Goal: Information Seeking & Learning: Learn about a topic

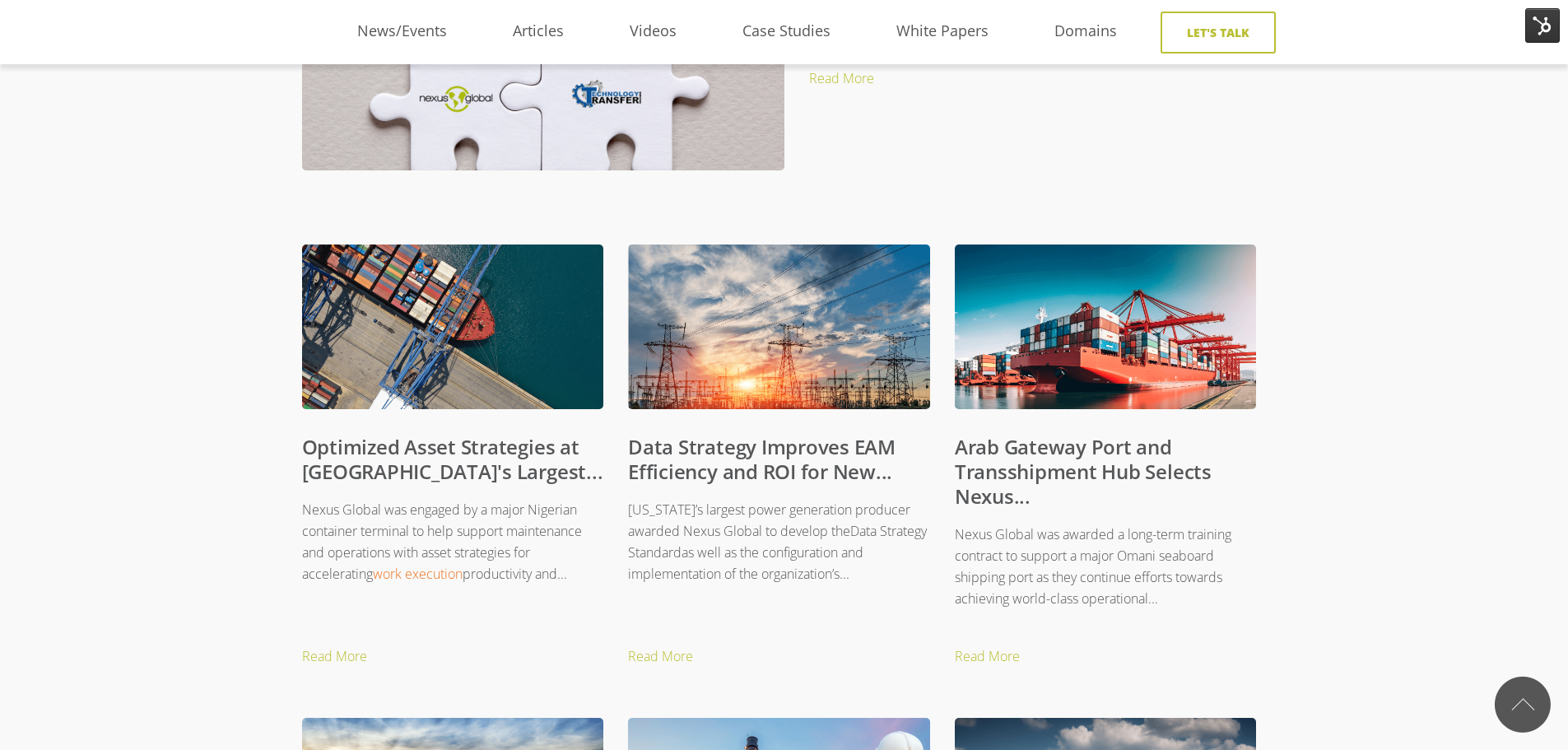
scroll to position [576, 0]
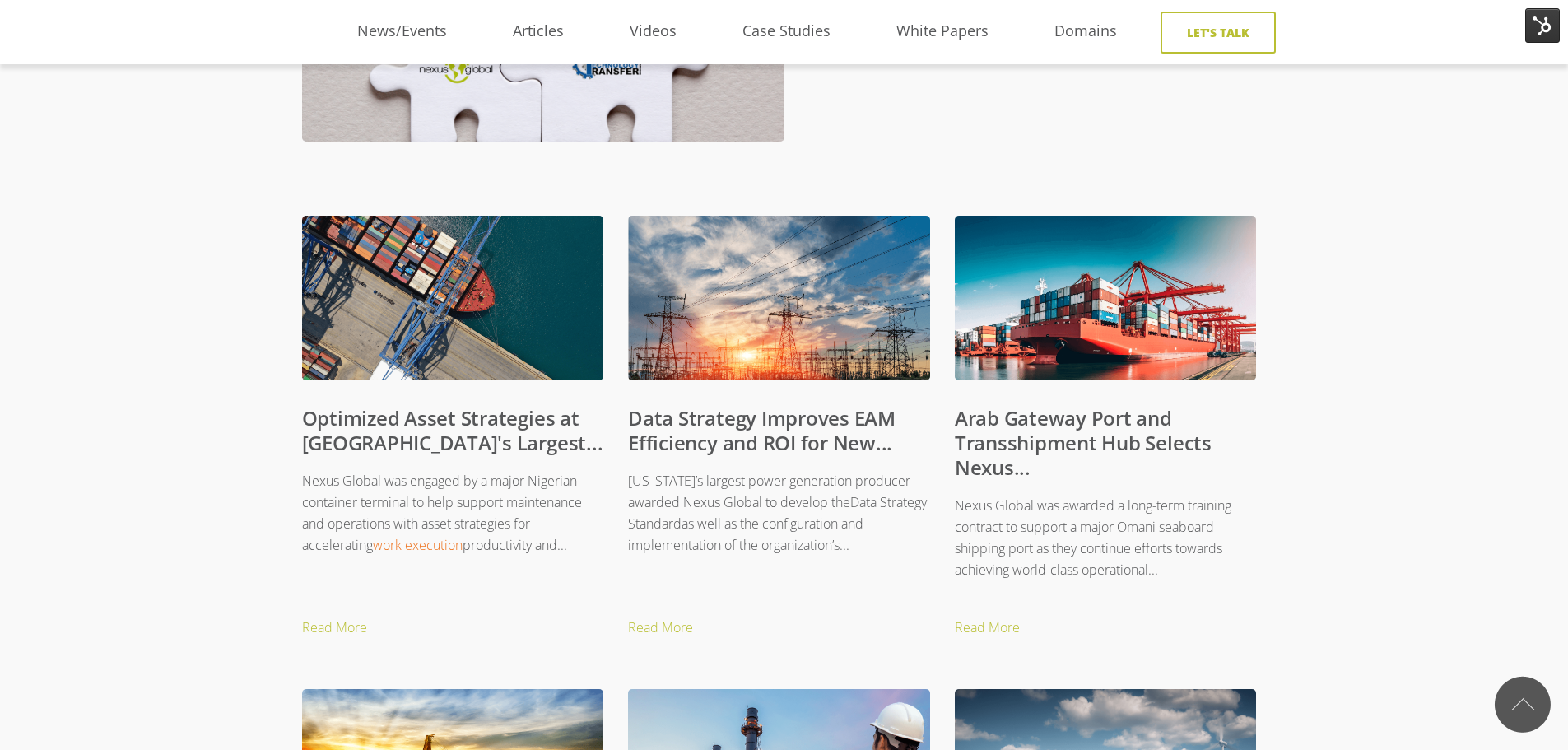
click at [373, 428] on link "Optimized Asset Strategies at West Africa's Largest..." at bounding box center [452, 430] width 301 height 52
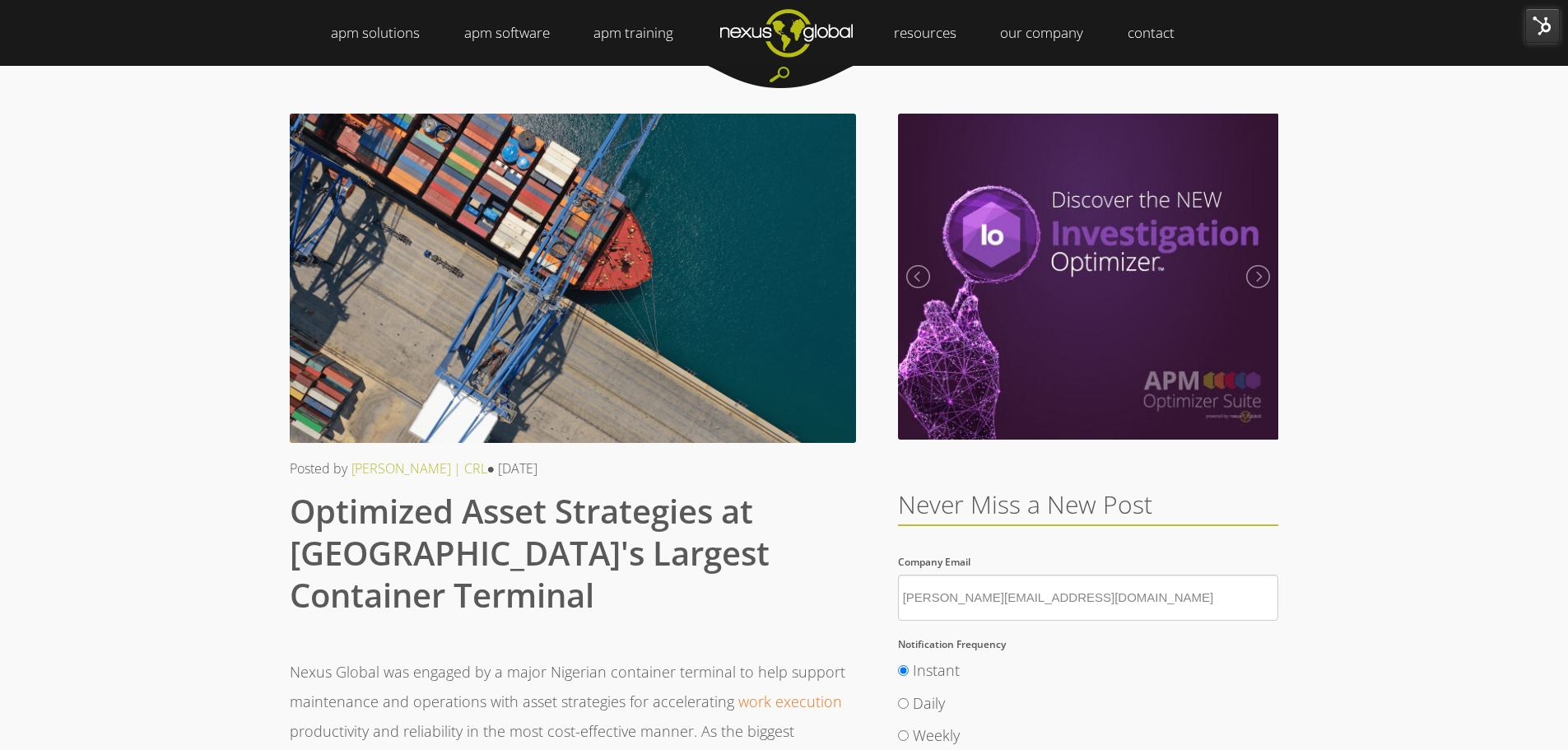
click at [636, 526] on span "Optimized Asset Strategies at West Africa's Largest Container Terminal" at bounding box center [529, 552] width 480 height 129
click at [634, 541] on span "Optimized Asset Strategies at West Africa's Largest Container Terminal" at bounding box center [529, 552] width 480 height 129
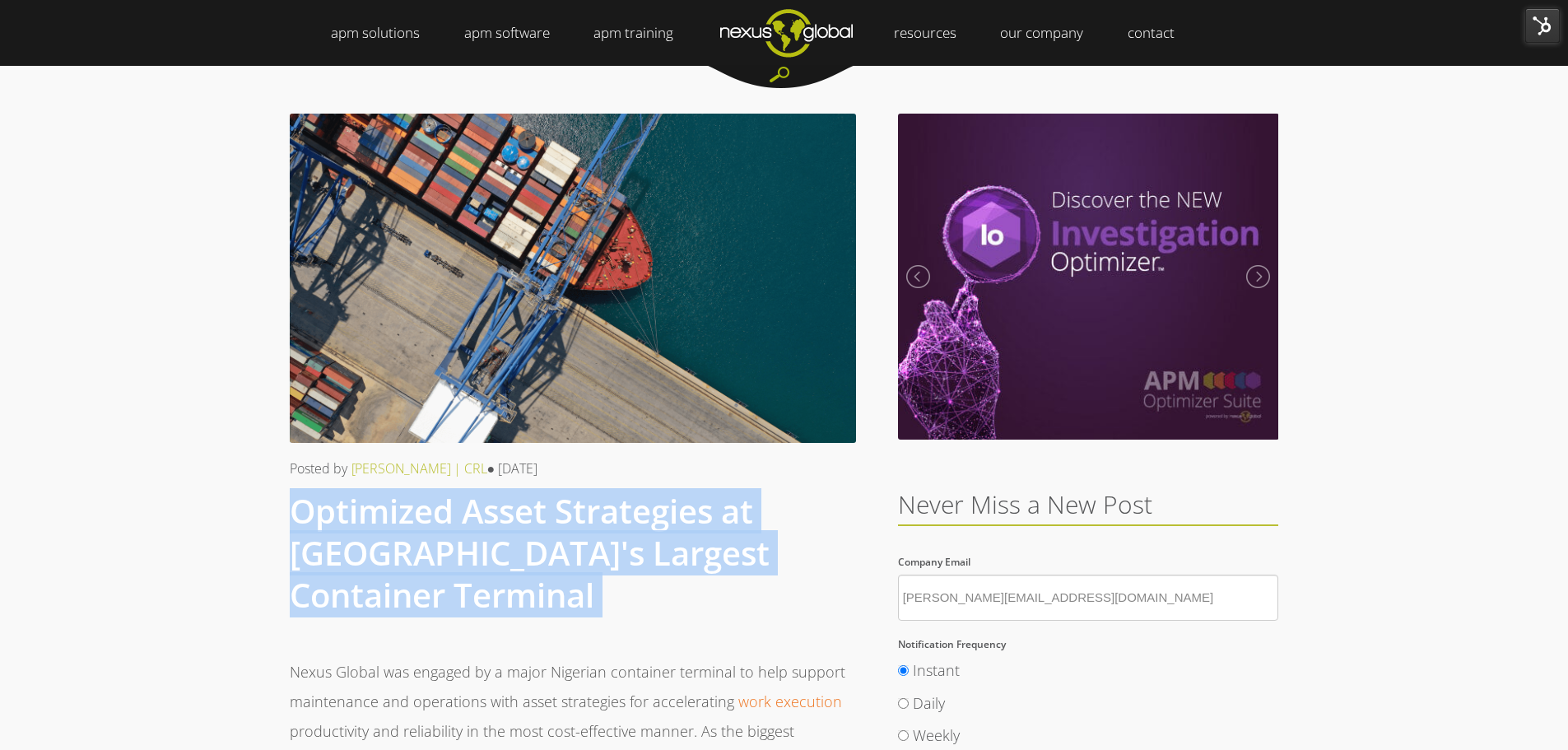
click at [634, 541] on span "Optimized Asset Strategies at West Africa's Largest Container Terminal" at bounding box center [529, 552] width 480 height 129
